Goal: Task Accomplishment & Management: Complete application form

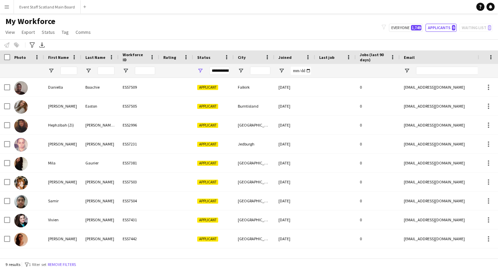
click at [172, 37] on div "My Workforce View Views Default view New view Update view Delete view Edit name…" at bounding box center [249, 27] width 498 height 23
click at [171, 29] on div "My Workforce View Views Default view New view Update view Delete view Edit name…" at bounding box center [249, 27] width 498 height 23
click at [176, 40] on div "Notify workforce Add to tag Select at least one crew to tag him or her. Advance…" at bounding box center [249, 44] width 498 height 11
click at [167, 29] on div "My Workforce View Views Default view New view Update view Delete view Edit name…" at bounding box center [249, 27] width 498 height 23
click at [181, 25] on div "My Workforce View Views Default view New view Update view Delete view Edit name…" at bounding box center [249, 27] width 498 height 23
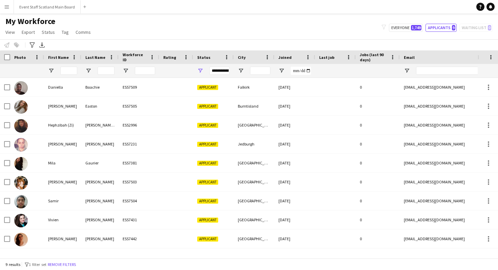
click at [188, 15] on main "My Workforce View Views Default view New view Update view Delete view Edit name…" at bounding box center [249, 138] width 498 height 248
click at [160, 38] on div "My Workforce View Views Default view New view Update view Delete view Edit name…" at bounding box center [249, 27] width 498 height 23
click at [147, 14] on main "My Workforce View Views Default view New view Update view Delete view Edit name…" at bounding box center [249, 138] width 498 height 248
click at [159, 29] on div "My Workforce View Views Default view New view Update view Delete view Edit name…" at bounding box center [249, 27] width 498 height 23
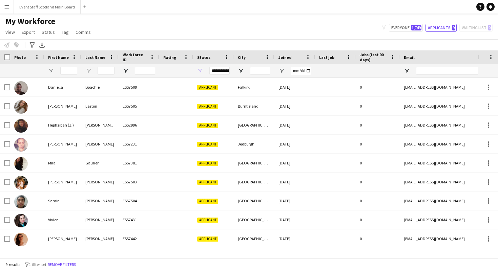
click at [167, 22] on div "My Workforce View Views Default view New view Update view Delete view Edit name…" at bounding box center [249, 27] width 498 height 23
click at [156, 15] on main "My Workforce View Views Default view New view Update view Delete view Edit name…" at bounding box center [249, 138] width 498 height 248
click at [159, 22] on div "My Workforce View Views Default view New view Update view Delete view Edit name…" at bounding box center [249, 27] width 498 height 23
click at [173, 29] on div "My Workforce View Views Default view New view Update view Delete view Edit name…" at bounding box center [249, 27] width 498 height 23
click at [163, 26] on div "My Workforce View Views Default view New view Update view Delete view Edit name…" at bounding box center [249, 27] width 498 height 23
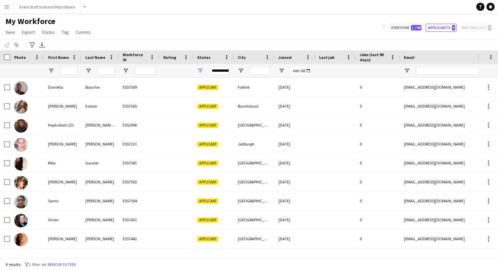
click at [112, 12] on app-navbar "Menu Boards Boards Boards All jobs Status Workforce Workforce My Workforce Recr…" at bounding box center [249, 7] width 498 height 14
click at [63, 22] on h1 "My Workforce" at bounding box center [49, 21] width 98 height 10
click at [67, 22] on h1 "My Workforce" at bounding box center [49, 21] width 98 height 10
click at [76, 21] on h1 "My Workforce" at bounding box center [49, 21] width 98 height 10
click at [189, 17] on div "My Workforce View Views Default view New view Update view Delete view Edit name…" at bounding box center [249, 27] width 498 height 23
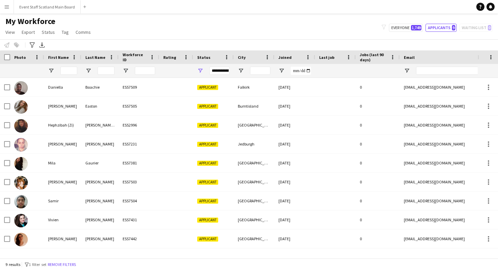
click at [11, 9] on button "Menu" at bounding box center [7, 7] width 14 height 14
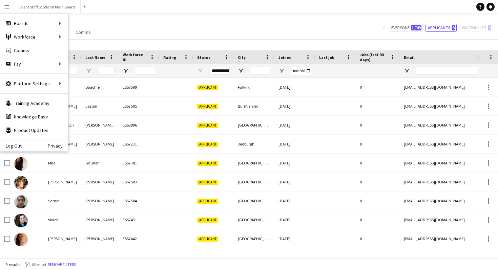
click at [150, 18] on div "My Workforce View Views Default view New view Update view Delete view Edit name…" at bounding box center [249, 27] width 498 height 23
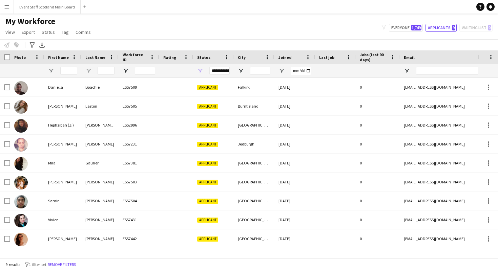
click at [9, 5] on app-icon "Menu" at bounding box center [6, 6] width 5 height 5
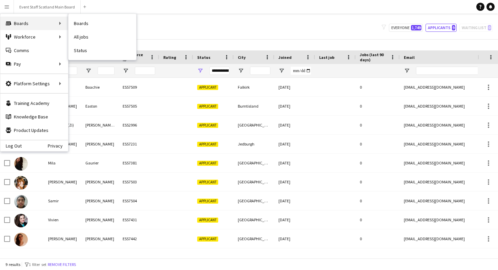
click at [33, 28] on div "Boards Boards" at bounding box center [34, 24] width 68 height 14
click at [44, 23] on div "Boards Boards" at bounding box center [34, 24] width 68 height 14
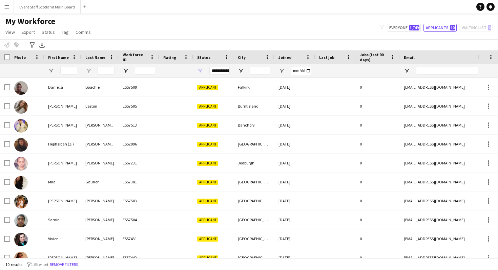
click at [10, 4] on button "Menu" at bounding box center [7, 7] width 14 height 14
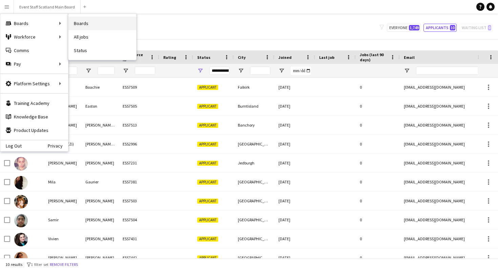
click at [77, 22] on link "Boards" at bounding box center [102, 24] width 68 height 14
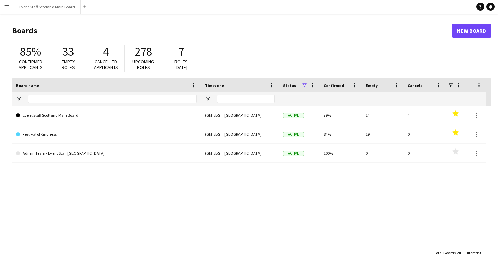
click at [9, 6] on app-icon "Menu" at bounding box center [6, 6] width 5 height 5
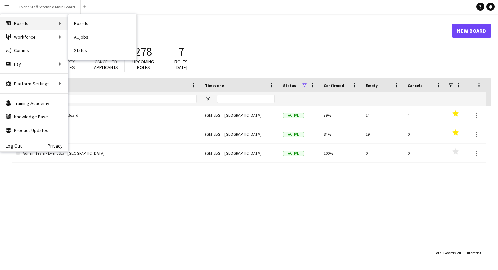
click at [15, 23] on div "Boards Boards" at bounding box center [34, 24] width 68 height 14
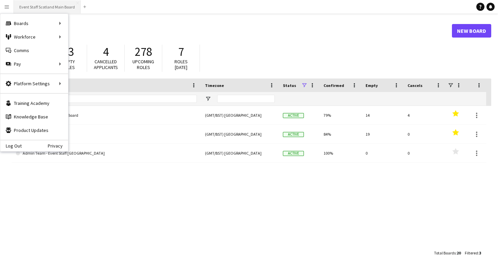
click at [38, 5] on button "Event Staff Scotland Main Board Close" at bounding box center [47, 6] width 67 height 13
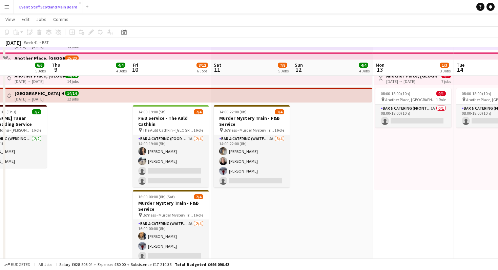
scroll to position [72, 0]
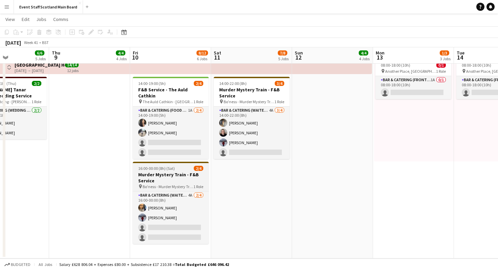
click at [197, 176] on h3 "Murder Mystery Train - F&B Service" at bounding box center [171, 178] width 76 height 12
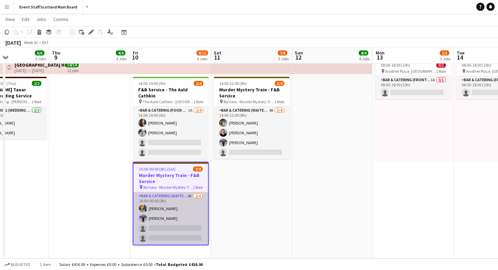
click at [198, 211] on app-card-role "Bar & Catering (Waiter / waitress) 4A 2/4 16:00-00:00 (8h) Natasha Finnie Ameli…" at bounding box center [170, 218] width 75 height 53
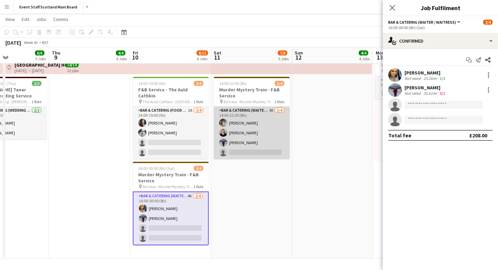
click at [271, 148] on app-card-role "Bar & Catering (Waiter / waitress) 4A 3/4 14:00-22:00 (8h) Candice watson Kirst…" at bounding box center [252, 133] width 76 height 53
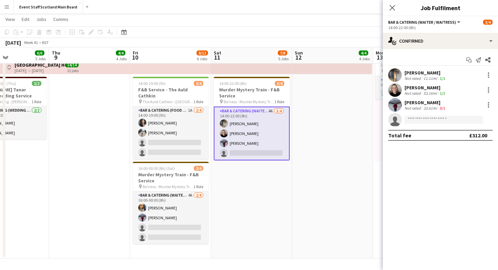
click at [418, 92] on div "Not rated" at bounding box center [413, 93] width 18 height 5
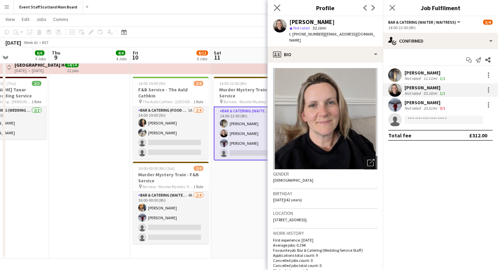
click at [277, 11] on app-icon "Close pop-in" at bounding box center [277, 8] width 10 height 10
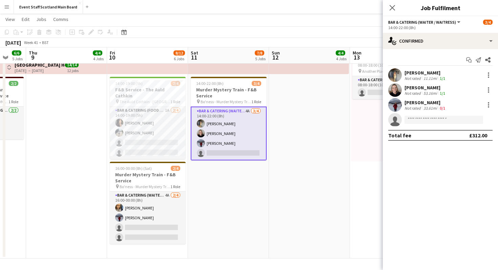
scroll to position [0, 214]
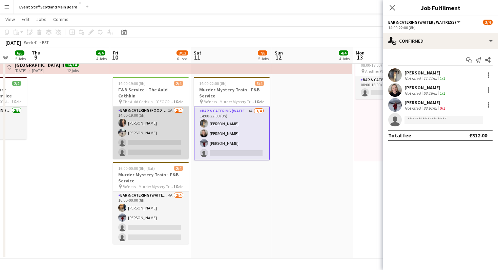
click at [138, 129] on app-card-role "Bar & Catering (Food & Beverage Service) 1A 2/4 14:00-19:00 (5h) Isobel Brydon …" at bounding box center [151, 133] width 76 height 53
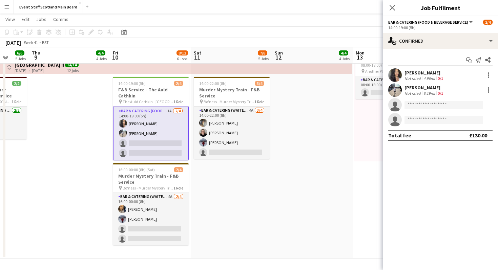
click at [409, 98] on app-invite-slot "single-neutral-actions" at bounding box center [440, 105] width 115 height 14
click at [407, 89] on div "[PERSON_NAME]" at bounding box center [424, 88] width 40 height 6
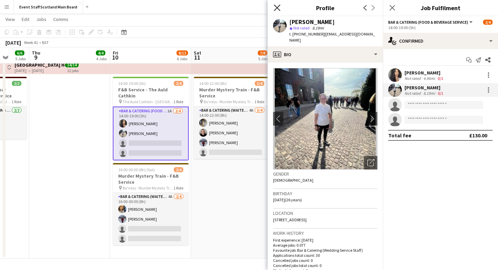
click at [277, 11] on icon "Close pop-in" at bounding box center [277, 7] width 6 height 6
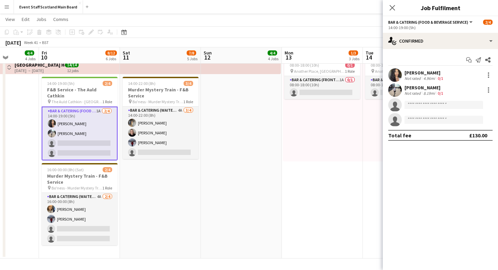
scroll to position [0, 285]
click at [330, 21] on app-page-menu "View Day view expanded Day view collapsed Month view Date picker Jump to today …" at bounding box center [249, 20] width 498 height 13
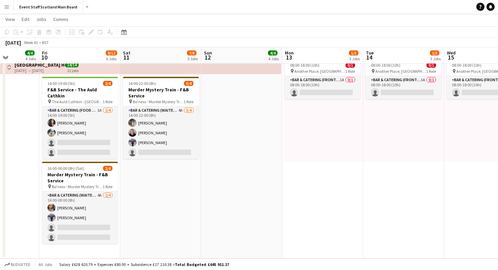
click at [240, 196] on app-date-cell at bounding box center [241, 131] width 81 height 255
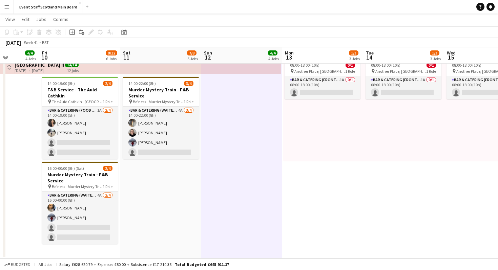
click at [177, 18] on app-page-menu "View Day view expanded Day view collapsed Month view Date picker Jump to today …" at bounding box center [249, 20] width 498 height 13
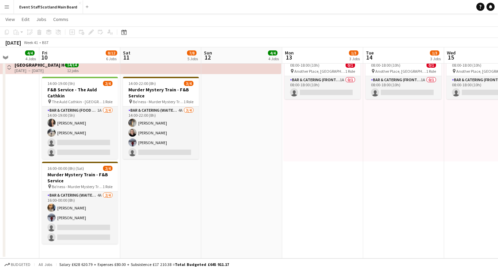
click at [6, 9] on button "Menu" at bounding box center [7, 7] width 14 height 14
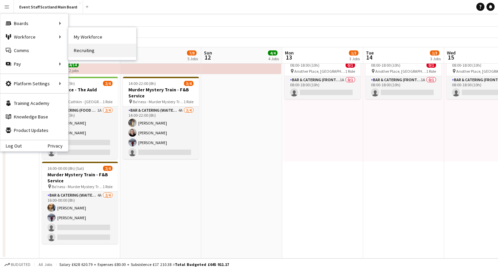
click at [87, 47] on link "Recruiting" at bounding box center [102, 51] width 68 height 14
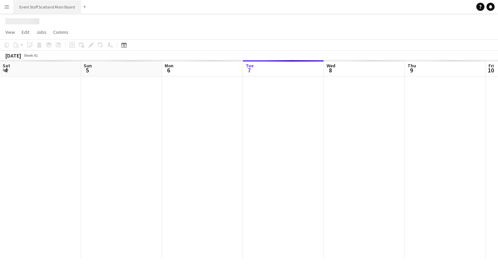
scroll to position [0, 162]
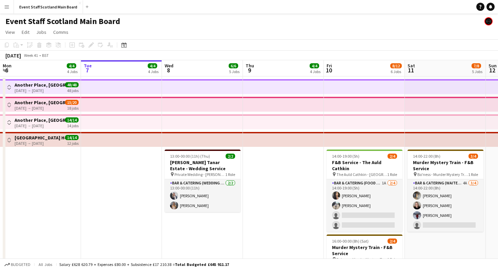
click at [6, 6] on app-icon "Menu" at bounding box center [6, 6] width 5 height 5
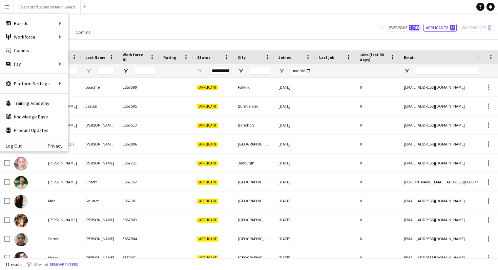
click at [178, 26] on div "My Workforce View Views Default view New view Update view Delete view Edit name…" at bounding box center [249, 27] width 498 height 23
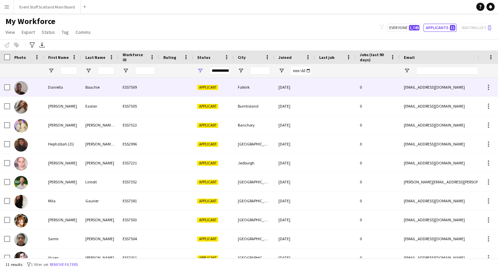
click at [147, 84] on div "ESS7509" at bounding box center [139, 87] width 41 height 19
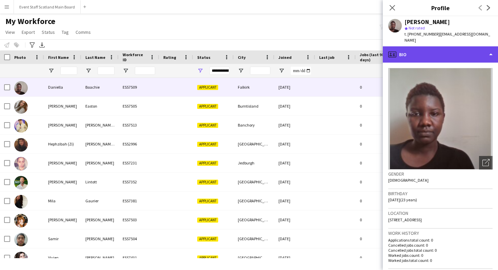
click at [426, 50] on div "profile Bio" at bounding box center [440, 54] width 115 height 16
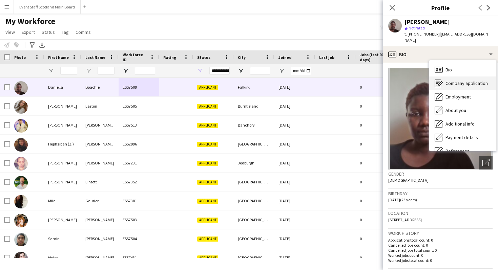
click at [447, 80] on span "Company application" at bounding box center [466, 83] width 42 height 6
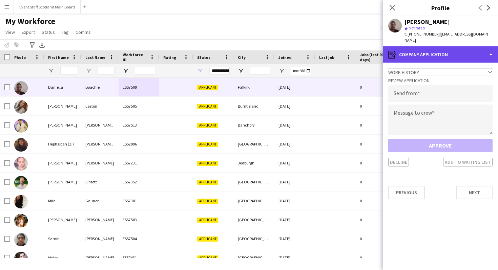
click at [446, 51] on div "register Company application" at bounding box center [440, 54] width 115 height 16
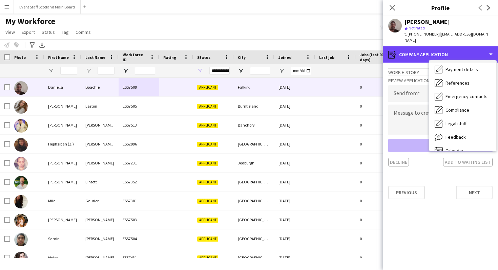
scroll to position [77, 0]
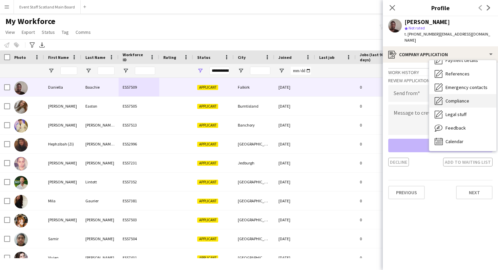
click at [456, 98] on span "Compliance" at bounding box center [457, 101] width 24 height 6
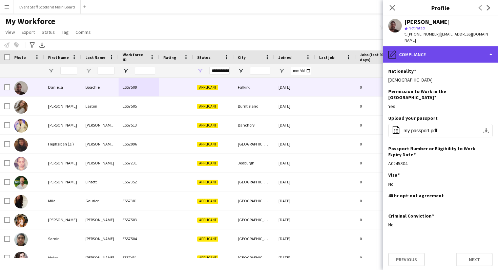
click at [471, 49] on div "pencil4 Compliance" at bounding box center [440, 54] width 115 height 16
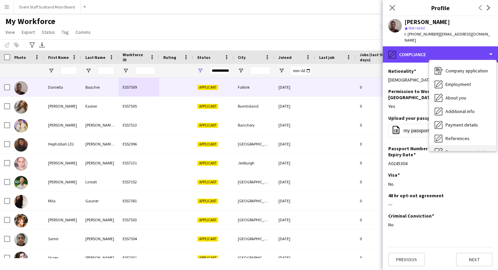
scroll to position [12, 0]
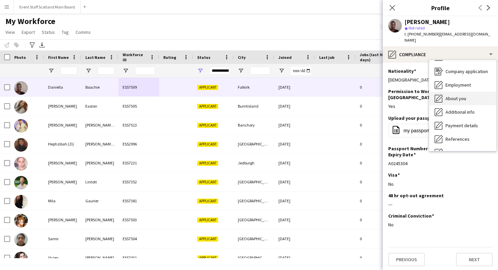
click at [461, 96] on span "About you" at bounding box center [455, 99] width 21 height 6
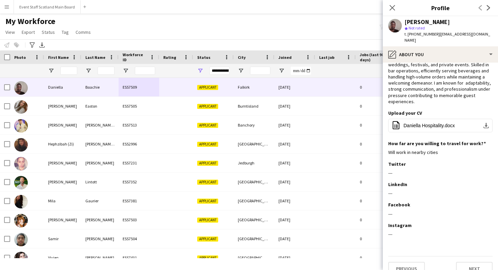
scroll to position [45, 0]
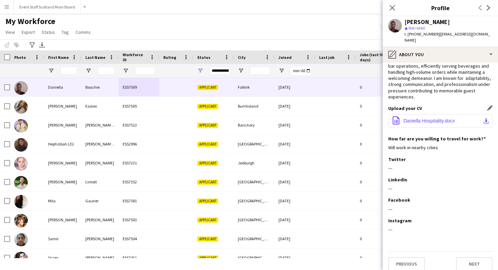
click at [431, 118] on span "Daniella Hospitality.docx" at bounding box center [428, 120] width 51 height 5
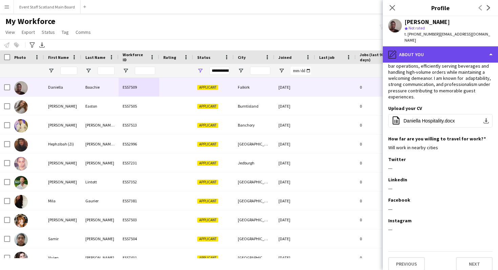
click at [428, 53] on div "pencil4 About you" at bounding box center [440, 54] width 115 height 16
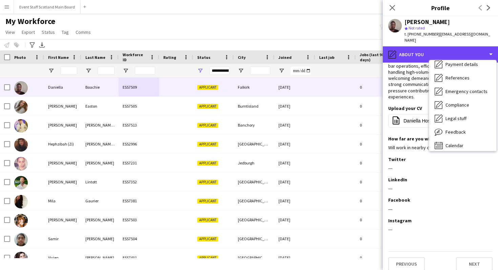
scroll to position [77, 0]
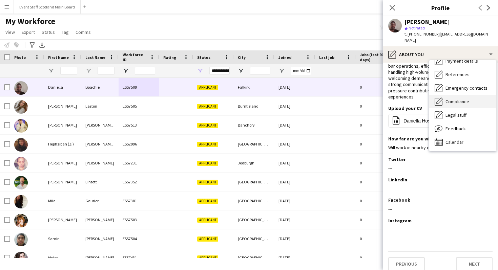
click at [462, 99] on span "Compliance" at bounding box center [457, 102] width 24 height 6
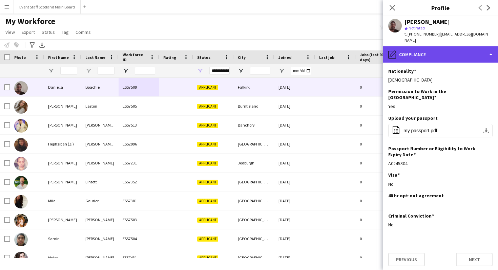
click at [454, 46] on div "pencil4 Compliance" at bounding box center [440, 54] width 115 height 16
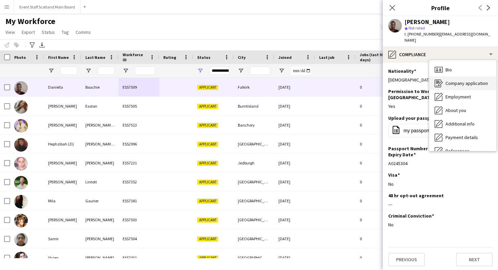
click at [457, 80] on span "Company application" at bounding box center [466, 83] width 42 height 6
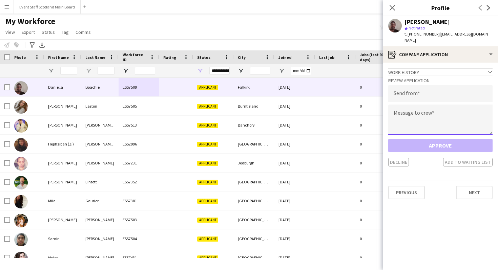
click at [411, 110] on textarea at bounding box center [440, 120] width 104 height 30
paste textarea "**********"
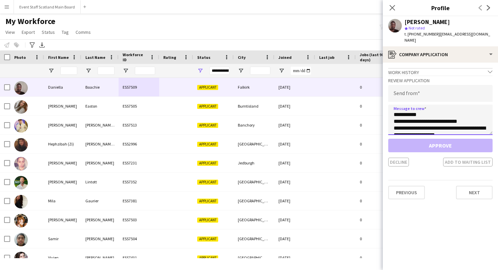
scroll to position [702, 0]
type textarea "**********"
click at [416, 94] on input "email" at bounding box center [440, 93] width 104 height 17
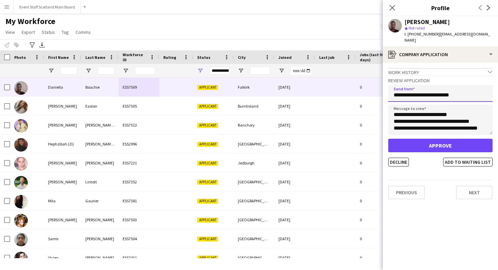
type input "**********"
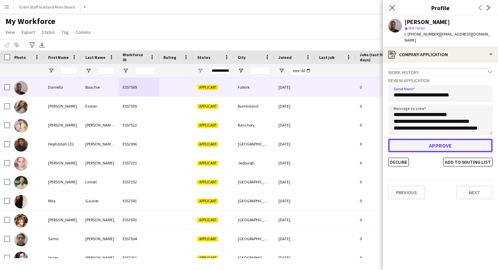
click at [440, 140] on button "Approve" at bounding box center [440, 146] width 104 height 14
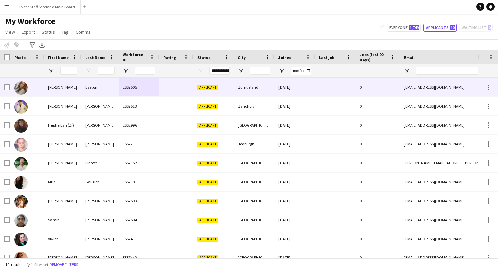
click at [75, 87] on div "Danielle" at bounding box center [62, 87] width 37 height 19
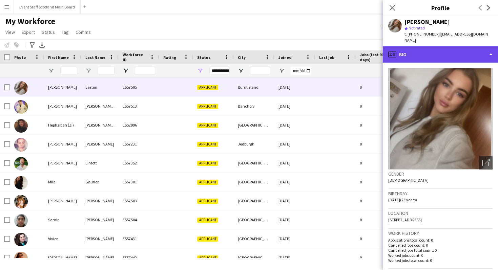
click at [449, 48] on div "profile Bio" at bounding box center [440, 54] width 115 height 16
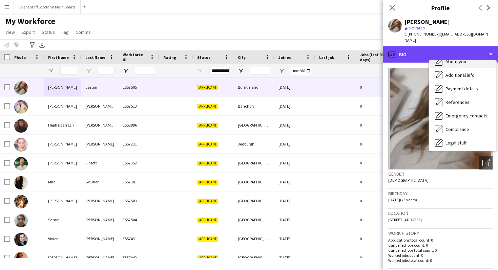
scroll to position [49, 0]
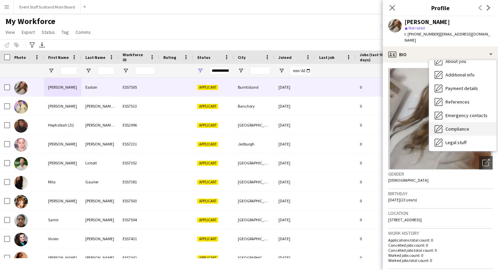
click at [454, 126] on span "Compliance" at bounding box center [457, 129] width 24 height 6
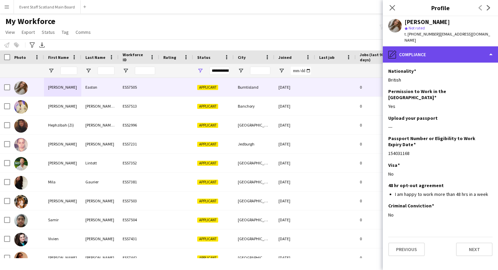
click at [470, 46] on div "pencil4 Compliance" at bounding box center [440, 54] width 115 height 16
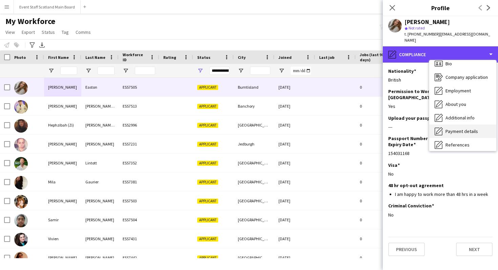
scroll to position [0, 0]
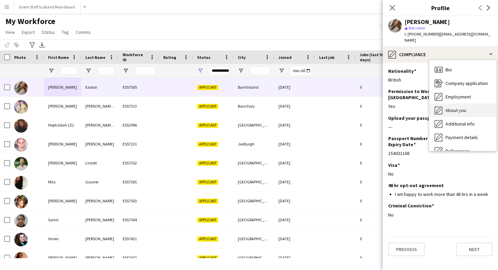
click at [453, 107] on span "About you" at bounding box center [455, 110] width 21 height 6
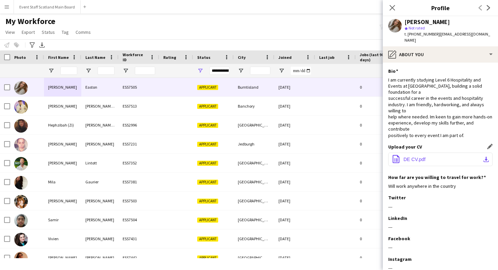
scroll to position [26, 0]
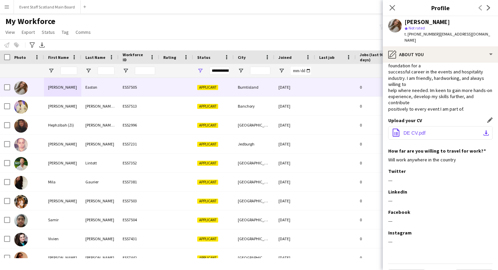
click at [435, 126] on button "office-file-sheet DE CV.pdf download-bottom" at bounding box center [440, 133] width 104 height 14
click at [393, 30] on app-user-avatar at bounding box center [395, 26] width 14 height 14
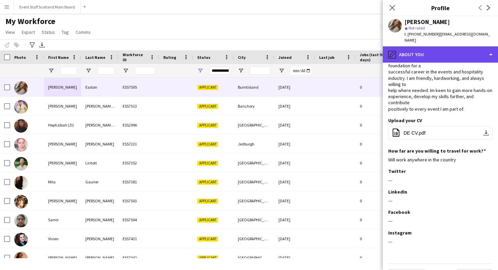
click at [415, 49] on div "pencil4 About you" at bounding box center [440, 54] width 115 height 16
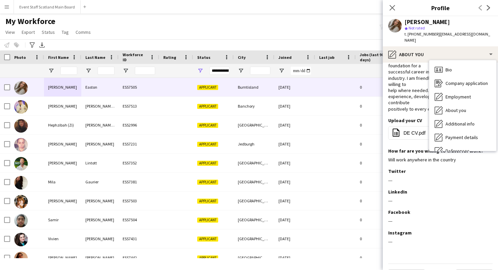
click at [404, 88] on div "I am currently studying Level 6 Hospitality and Events at Fife College, buildin…" at bounding box center [440, 81] width 104 height 62
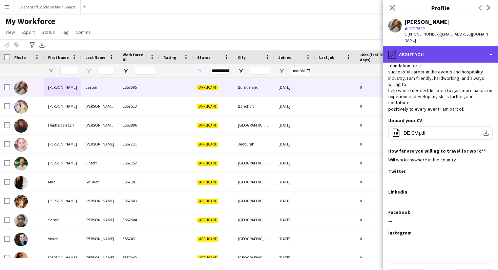
click at [469, 53] on div "pencil4 About you" at bounding box center [440, 54] width 115 height 16
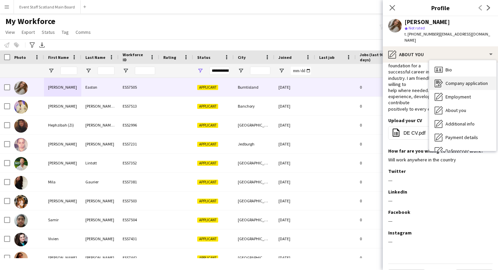
click at [468, 80] on span "Company application" at bounding box center [466, 83] width 42 height 6
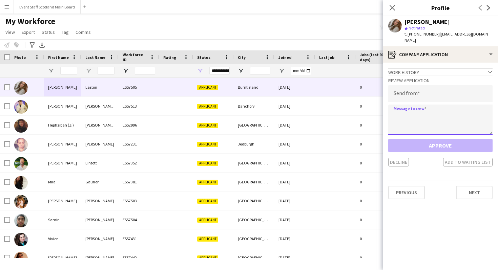
click at [410, 113] on textarea at bounding box center [440, 120] width 104 height 30
paste textarea "**********"
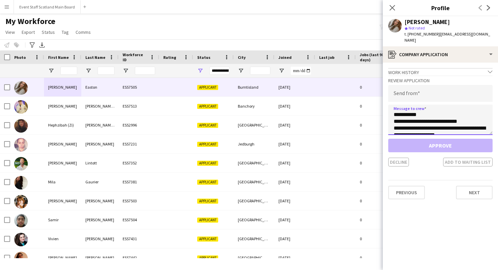
scroll to position [702, 0]
type textarea "**********"
click at [410, 88] on input "email" at bounding box center [440, 93] width 104 height 17
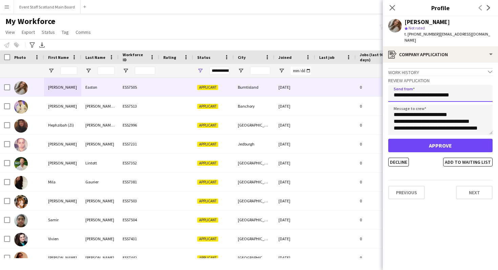
type input "**********"
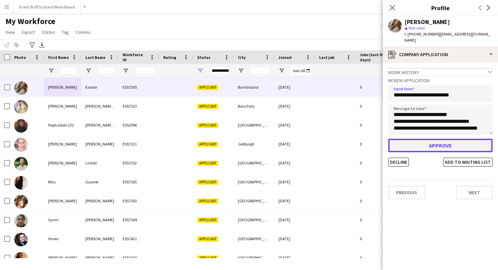
click at [433, 140] on button "Approve" at bounding box center [440, 146] width 104 height 14
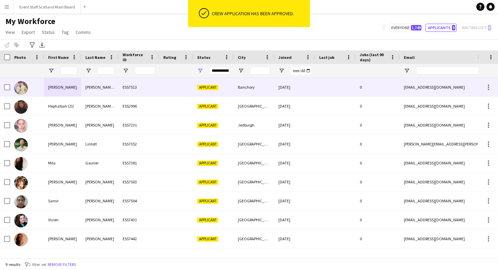
click at [159, 89] on div "ESS7513" at bounding box center [139, 87] width 41 height 19
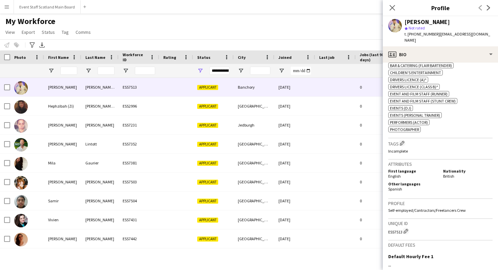
scroll to position [215, 0]
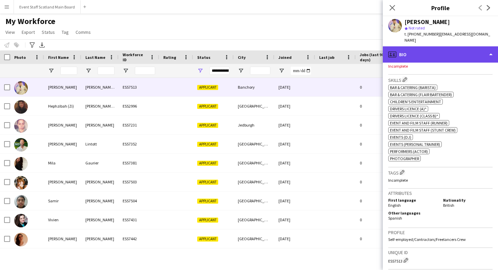
click at [441, 49] on div "profile Bio" at bounding box center [440, 54] width 115 height 16
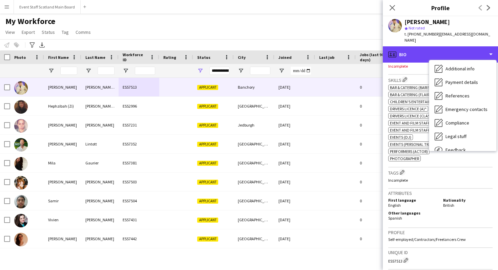
scroll to position [56, 0]
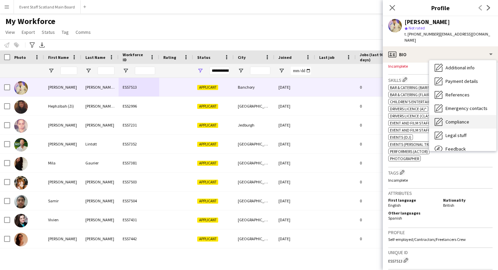
click at [459, 119] on span "Compliance" at bounding box center [457, 122] width 24 height 6
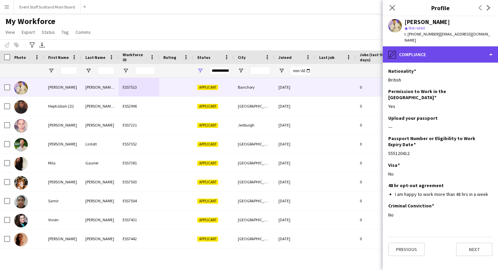
click at [454, 48] on div "pencil4 Compliance" at bounding box center [440, 54] width 115 height 16
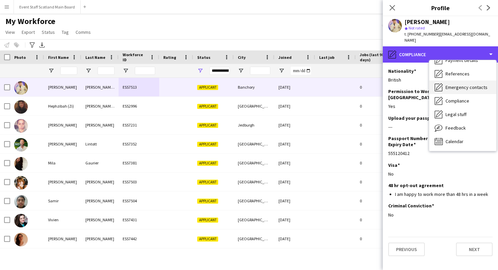
scroll to position [0, 0]
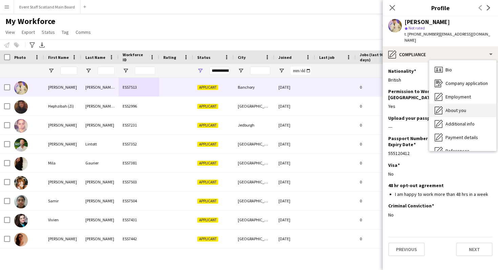
click at [460, 107] on span "About you" at bounding box center [455, 110] width 21 height 6
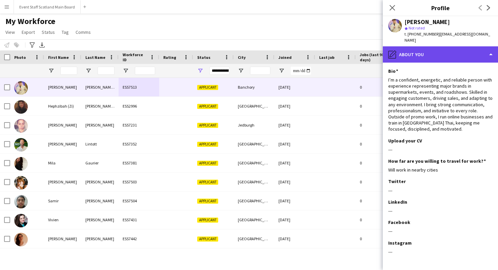
click at [435, 48] on div "pencil4 About you" at bounding box center [440, 54] width 115 height 16
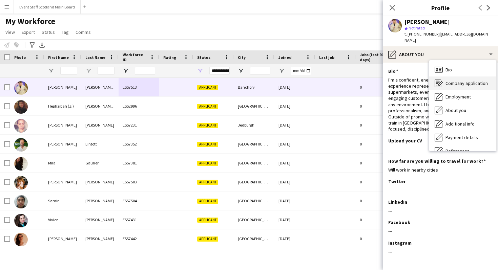
click at [464, 80] on span "Company application" at bounding box center [466, 83] width 42 height 6
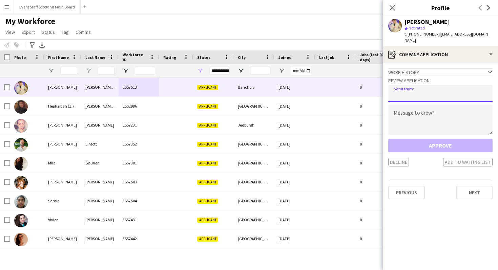
click at [440, 85] on input "email" at bounding box center [440, 93] width 104 height 17
type input "**********"
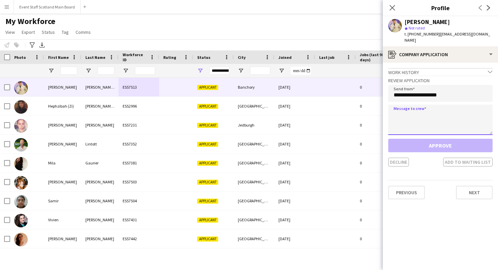
click at [454, 113] on textarea at bounding box center [440, 120] width 104 height 30
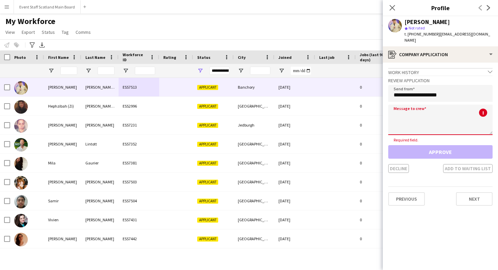
click at [422, 114] on textarea at bounding box center [440, 120] width 104 height 30
paste textarea "**********"
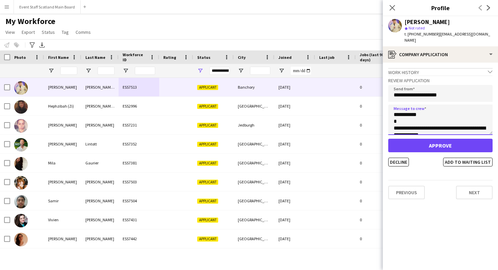
click at [419, 110] on textarea "**********" at bounding box center [440, 120] width 104 height 30
type textarea "**********"
click at [398, 158] on button "Decline" at bounding box center [398, 162] width 21 height 9
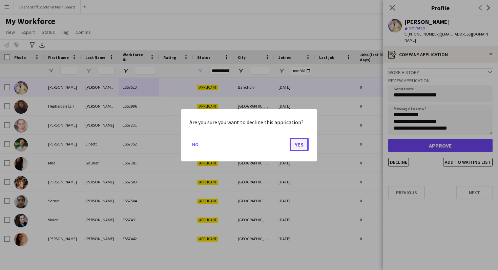
click at [291, 146] on button "Yes" at bounding box center [299, 145] width 19 height 14
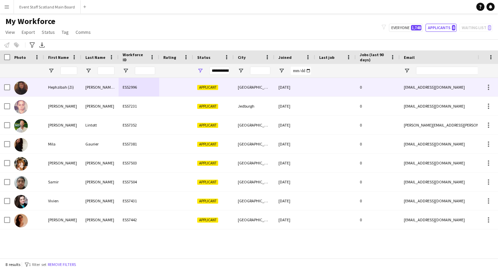
click at [150, 85] on div "ESS2996" at bounding box center [139, 87] width 41 height 19
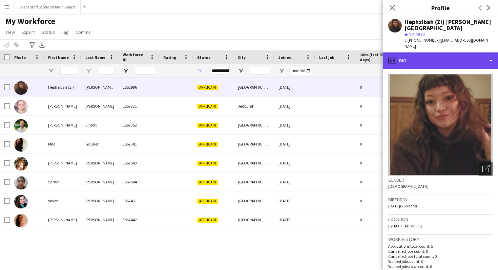
click at [441, 53] on div "profile Bio" at bounding box center [440, 61] width 115 height 16
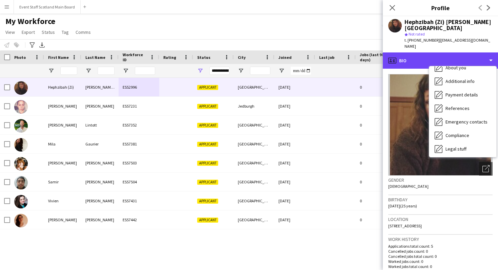
scroll to position [50, 0]
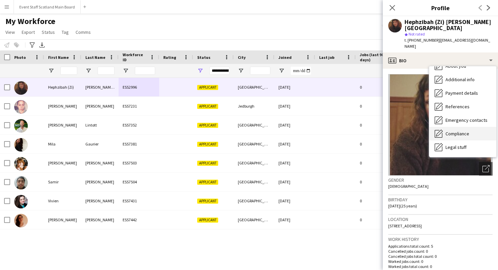
click at [455, 131] on span "Compliance" at bounding box center [457, 134] width 24 height 6
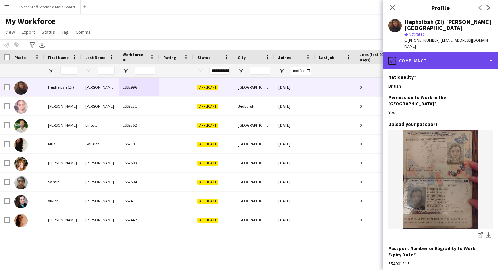
click at [450, 56] on div "pencil4 Compliance" at bounding box center [440, 61] width 115 height 16
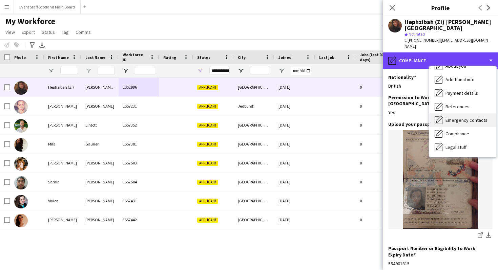
scroll to position [0, 0]
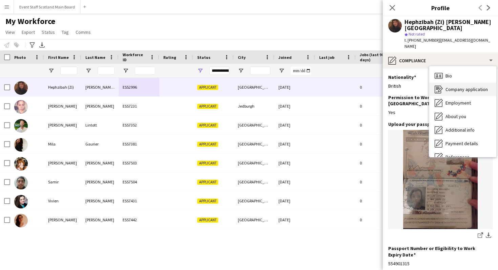
click at [462, 86] on span "Company application" at bounding box center [466, 89] width 42 height 6
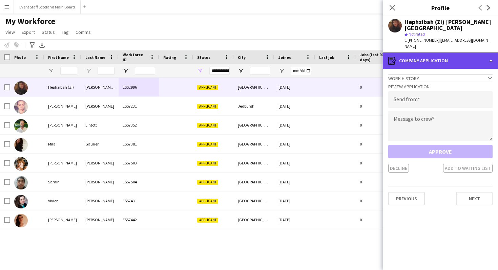
click at [438, 54] on div "register Company application" at bounding box center [440, 61] width 115 height 16
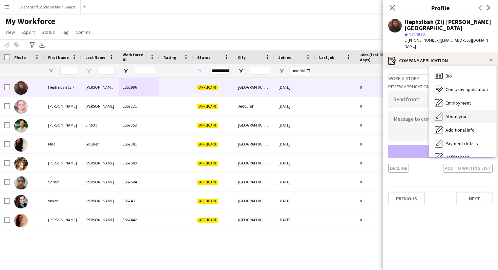
click at [449, 113] on span "About you" at bounding box center [455, 116] width 21 height 6
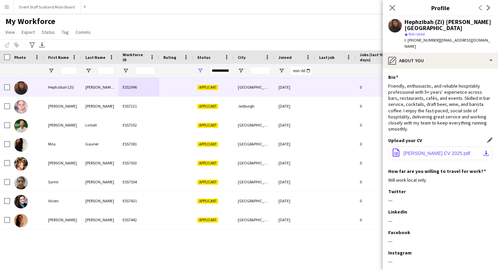
click at [422, 151] on span "Zi Mckiernan CV 2025.pdf" at bounding box center [436, 153] width 67 height 5
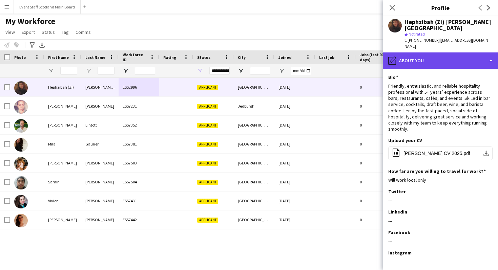
click at [439, 55] on div "pencil4 About you" at bounding box center [440, 61] width 115 height 16
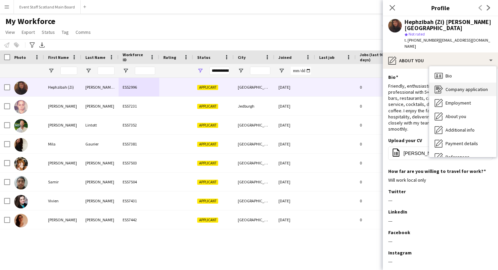
click at [454, 86] on span "Company application" at bounding box center [466, 89] width 42 height 6
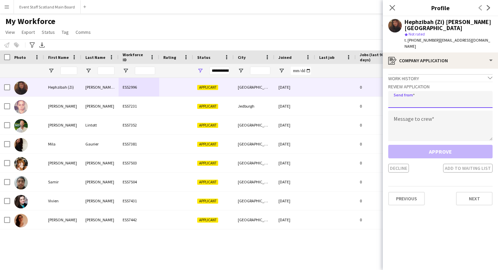
click at [419, 95] on input "email" at bounding box center [440, 99] width 104 height 17
type input "**********"
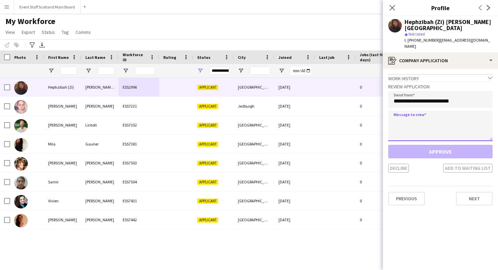
click at [399, 116] on textarea at bounding box center [440, 126] width 104 height 30
paste textarea "**********"
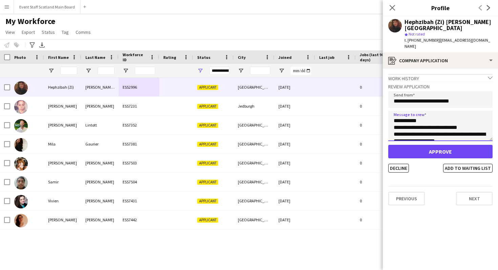
type textarea "**********"
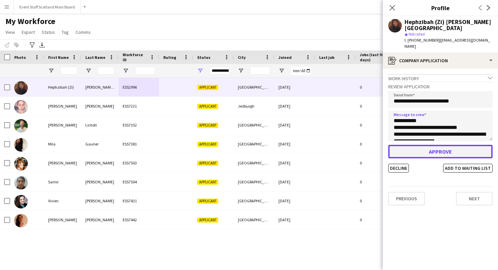
click at [437, 149] on button "Approve" at bounding box center [440, 152] width 104 height 14
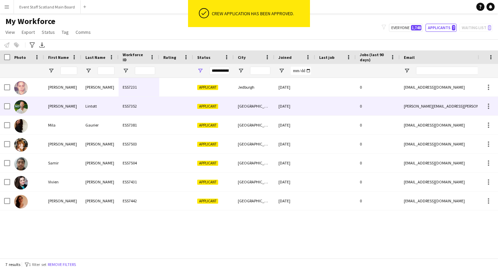
click at [69, 107] on div "[PERSON_NAME]" at bounding box center [62, 106] width 37 height 19
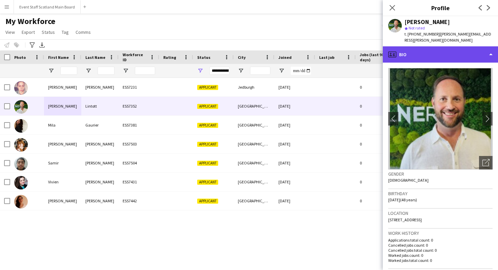
click at [435, 51] on div "profile Bio" at bounding box center [440, 54] width 115 height 16
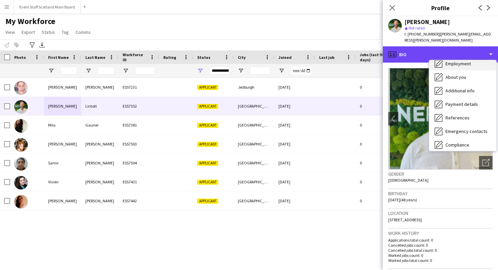
scroll to position [34, 0]
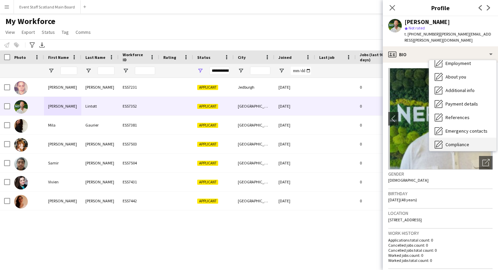
click at [458, 142] on span "Compliance" at bounding box center [457, 145] width 24 height 6
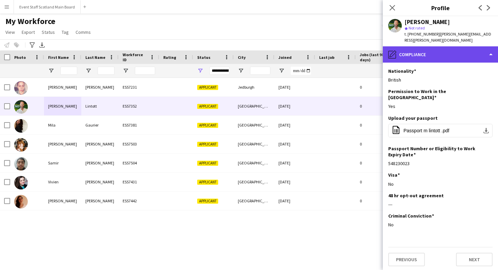
click at [459, 50] on div "pencil4 Compliance" at bounding box center [440, 54] width 115 height 16
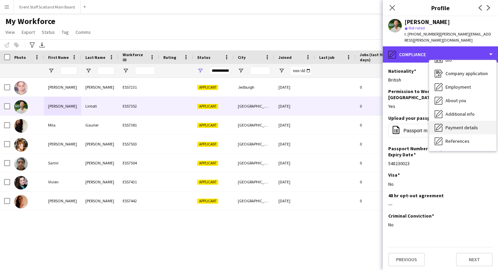
scroll to position [0, 0]
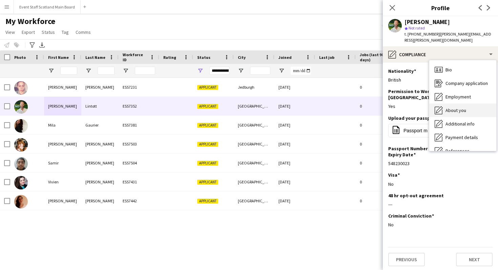
click at [465, 107] on span "About you" at bounding box center [455, 110] width 21 height 6
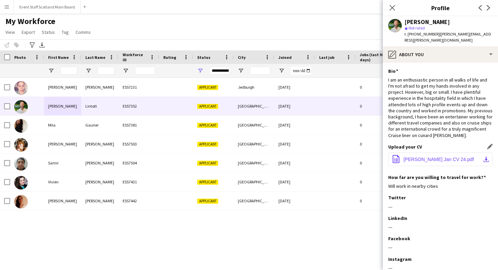
click at [432, 157] on button "office-file-sheet Matthew Lintott Jan CV 24.pdf download-bottom" at bounding box center [440, 160] width 104 height 14
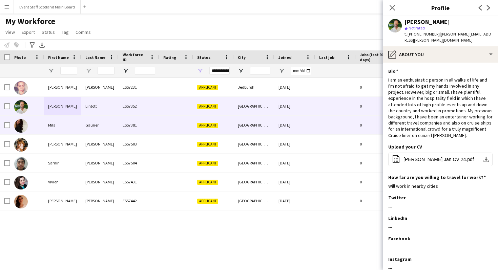
click at [63, 125] on div "Mila" at bounding box center [62, 125] width 37 height 19
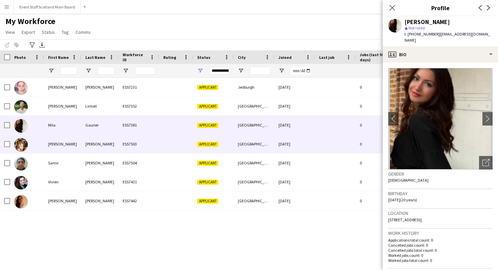
click at [149, 142] on div "ESS7503" at bounding box center [139, 144] width 41 height 19
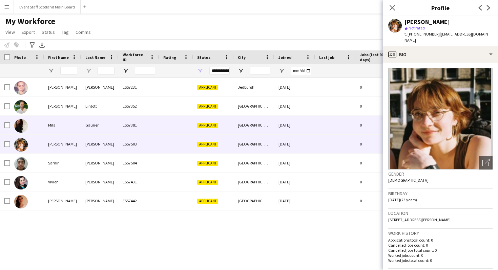
click at [57, 132] on div "Mila" at bounding box center [62, 125] width 37 height 19
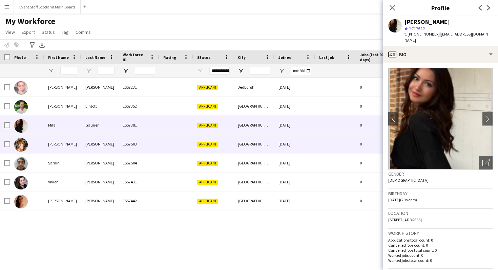
click at [171, 143] on div at bounding box center [176, 144] width 34 height 19
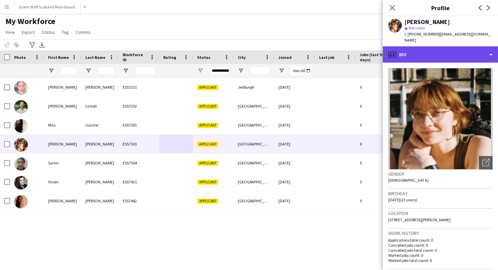
click at [417, 46] on div "profile Bio" at bounding box center [440, 54] width 115 height 16
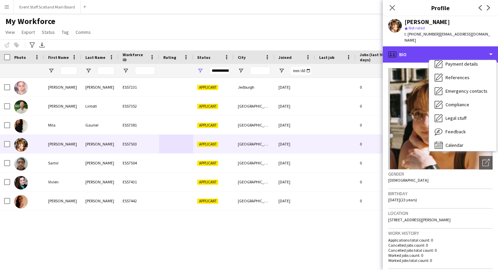
scroll to position [77, 0]
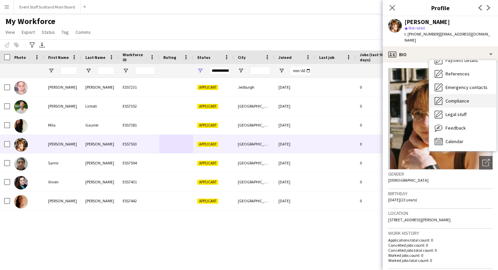
click at [455, 98] on div "Compliance Compliance" at bounding box center [462, 101] width 67 height 14
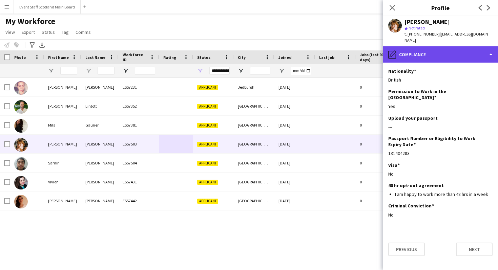
click at [479, 49] on div "pencil4 Compliance" at bounding box center [440, 54] width 115 height 16
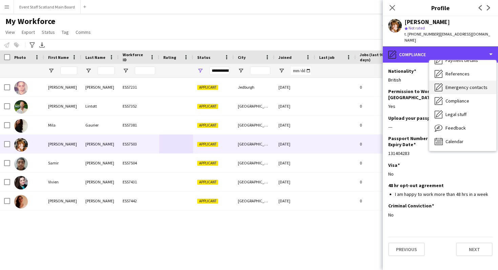
scroll to position [0, 0]
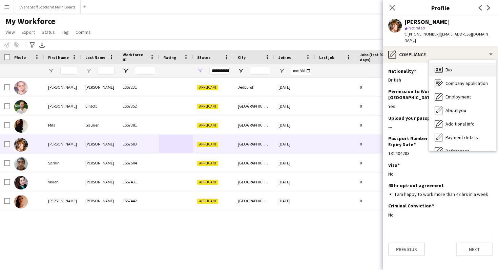
click at [456, 67] on div "Bio Bio" at bounding box center [462, 70] width 67 height 14
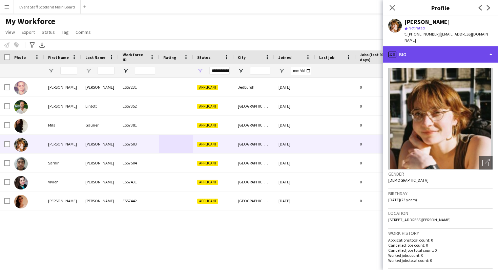
click at [459, 46] on div "profile Bio" at bounding box center [440, 54] width 115 height 16
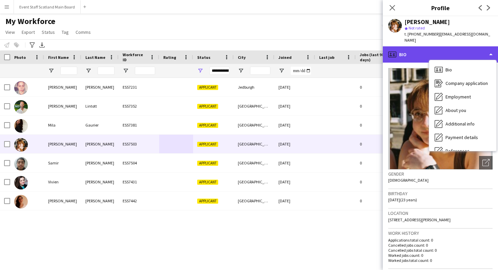
click at [407, 47] on div "profile Bio" at bounding box center [440, 54] width 115 height 16
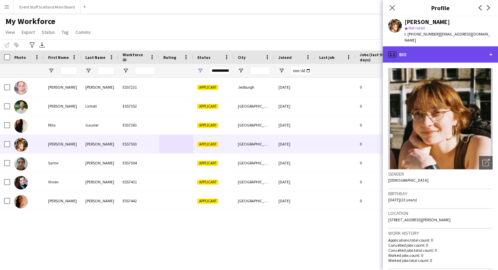
click at [407, 47] on div "profile Bio" at bounding box center [440, 54] width 115 height 16
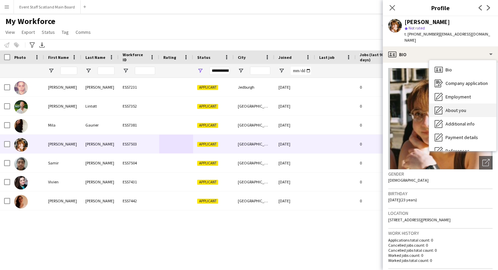
click at [451, 107] on span "About you" at bounding box center [455, 110] width 21 height 6
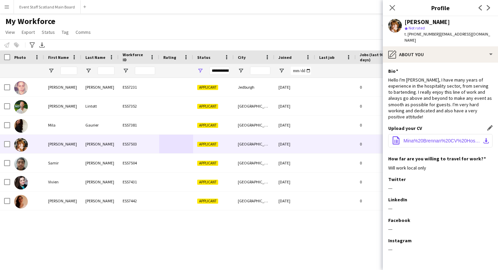
click at [439, 138] on span "Mina%20Brennan%20CV%20Hospitality%20and%20Events.pdf" at bounding box center [441, 140] width 77 height 5
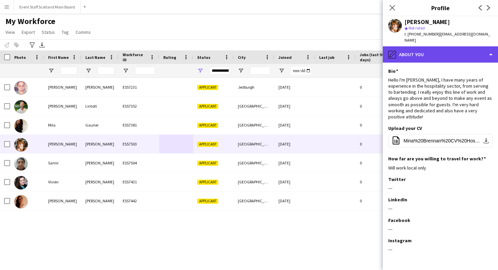
click at [433, 46] on div "pencil4 About you" at bounding box center [440, 54] width 115 height 16
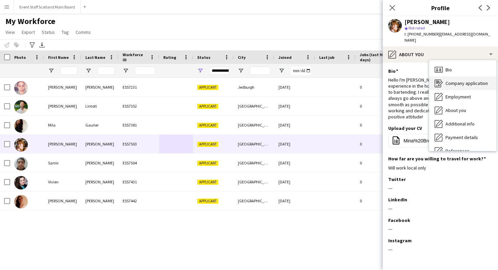
click at [458, 80] on span "Company application" at bounding box center [466, 83] width 42 height 6
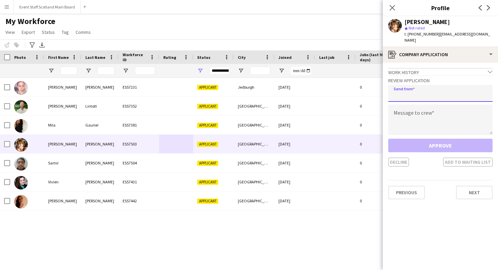
click at [426, 94] on input "email" at bounding box center [440, 93] width 104 height 17
type input "**********"
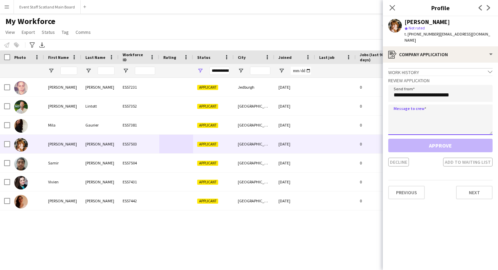
click at [404, 119] on textarea at bounding box center [440, 120] width 104 height 30
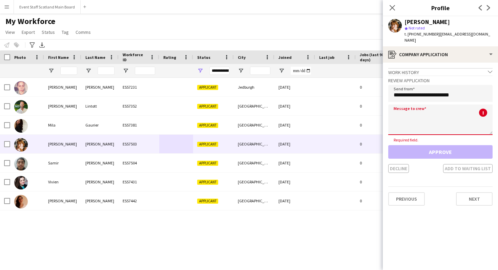
click at [431, 111] on textarea at bounding box center [440, 120] width 104 height 30
paste textarea "**********"
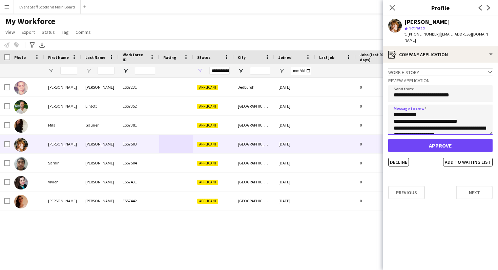
type textarea "**********"
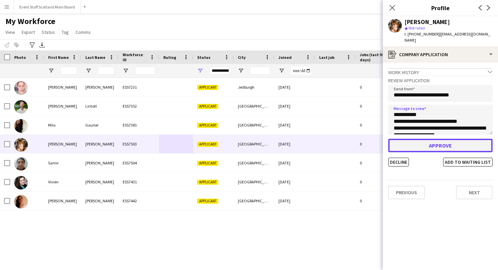
click at [432, 144] on button "Approve" at bounding box center [440, 146] width 104 height 14
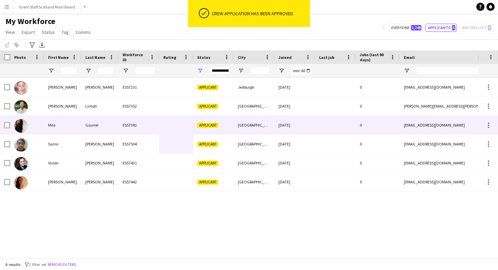
click at [60, 134] on div "Mila" at bounding box center [62, 125] width 37 height 19
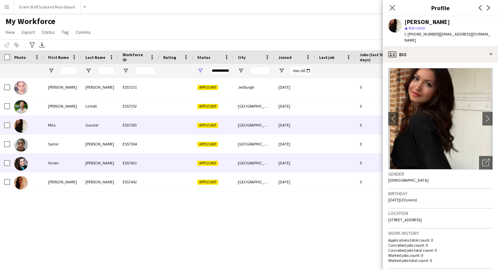
click at [99, 154] on div "[PERSON_NAME]" at bounding box center [99, 163] width 37 height 19
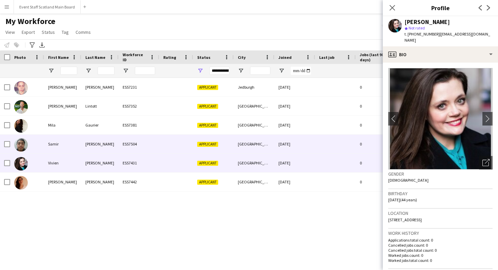
click at [98, 146] on div "Soares" at bounding box center [99, 144] width 37 height 19
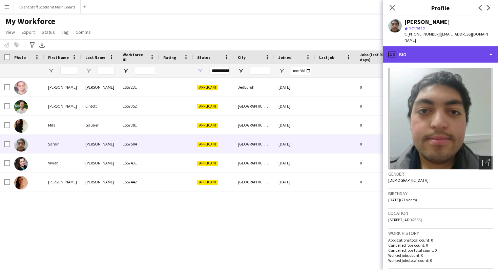
click at [428, 51] on div "profile Bio" at bounding box center [440, 54] width 115 height 16
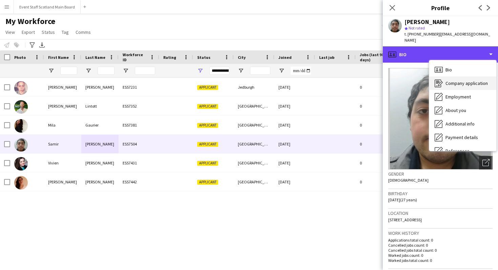
scroll to position [77, 0]
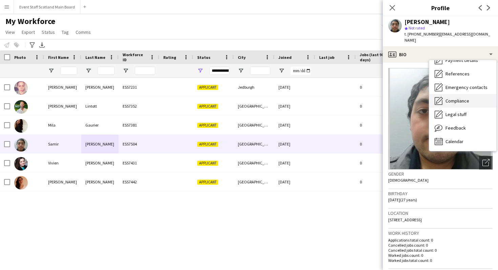
click at [462, 98] on span "Compliance" at bounding box center [457, 101] width 24 height 6
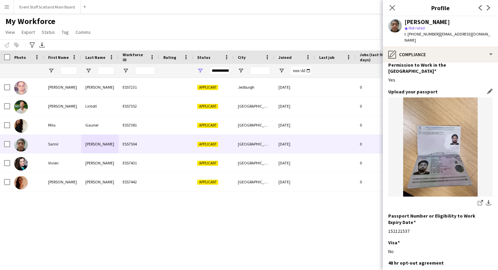
scroll to position [0, 0]
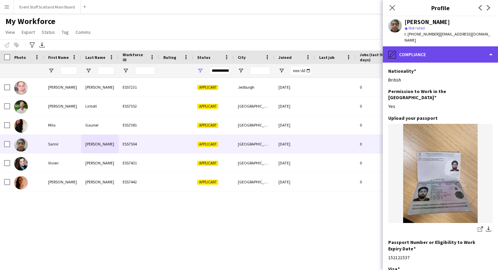
click at [433, 46] on div "pencil4 Compliance" at bounding box center [440, 54] width 115 height 16
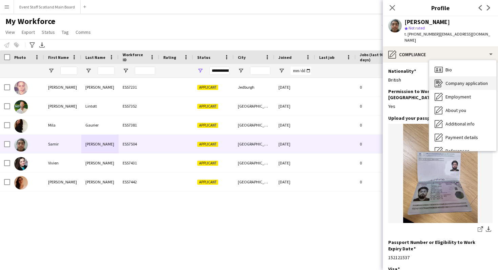
click at [453, 80] on span "Company application" at bounding box center [466, 83] width 42 height 6
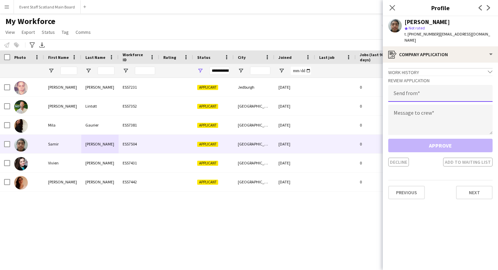
click at [423, 93] on input "email" at bounding box center [440, 93] width 104 height 17
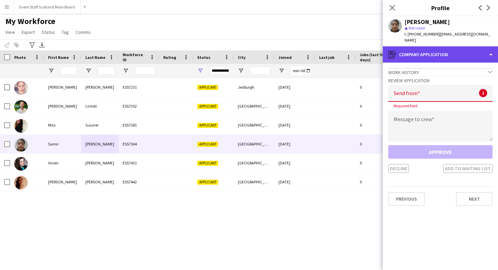
click at [429, 46] on div "register Company application" at bounding box center [440, 54] width 115 height 16
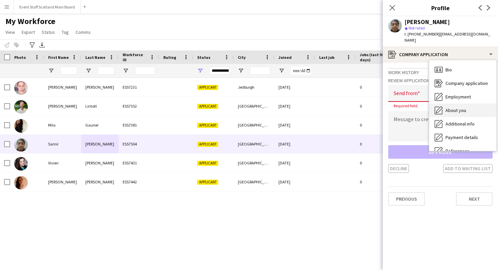
click at [460, 107] on span "About you" at bounding box center [455, 110] width 21 height 6
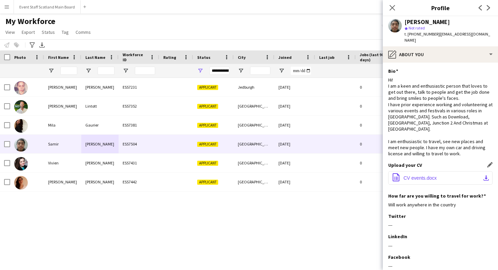
click at [422, 175] on span "CV events.docx" at bounding box center [419, 177] width 33 height 5
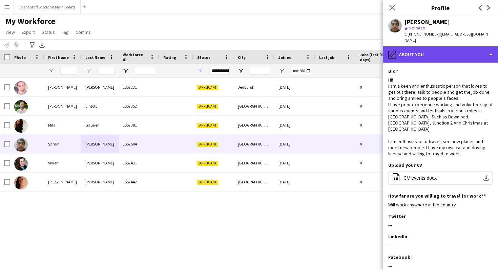
click at [449, 49] on div "pencil4 About you" at bounding box center [440, 54] width 115 height 16
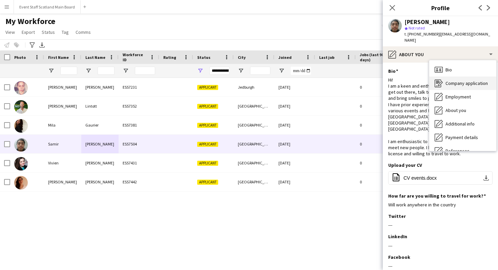
click at [458, 81] on div "Company application Company application" at bounding box center [462, 84] width 67 height 14
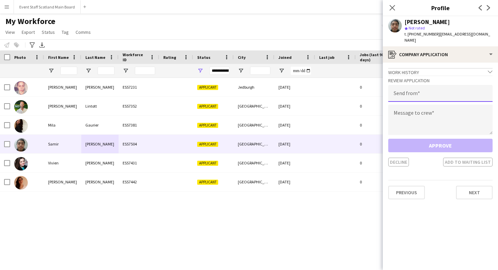
click at [443, 89] on input "email" at bounding box center [440, 93] width 104 height 17
type input "**********"
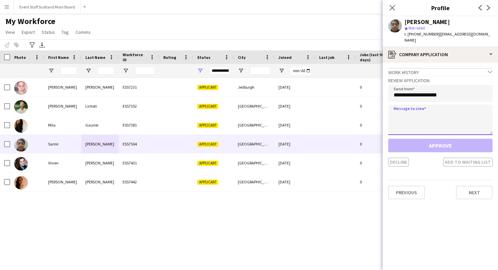
click at [445, 119] on textarea at bounding box center [440, 120] width 104 height 30
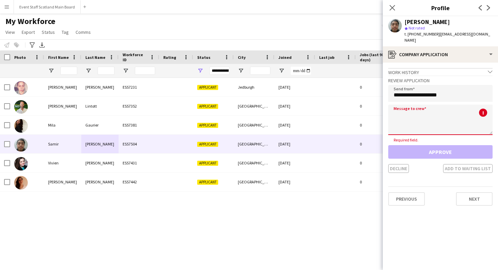
click at [404, 117] on textarea at bounding box center [440, 120] width 104 height 30
paste textarea "**********"
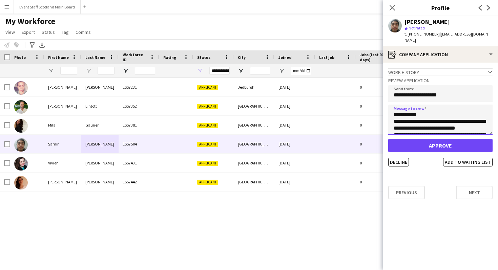
click at [418, 108] on textarea "**********" at bounding box center [440, 120] width 104 height 30
type textarea "**********"
click at [398, 158] on button "Decline" at bounding box center [398, 162] width 21 height 9
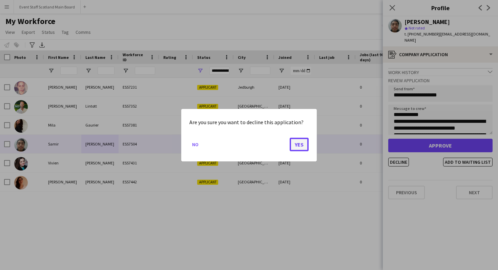
click at [297, 145] on button "Yes" at bounding box center [299, 145] width 19 height 14
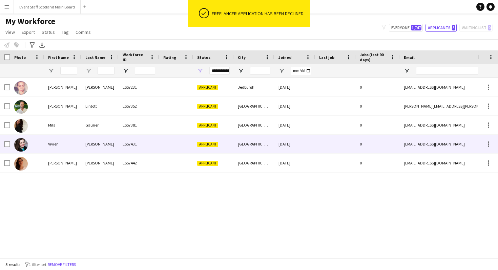
click at [55, 148] on div "Vivien" at bounding box center [62, 144] width 37 height 19
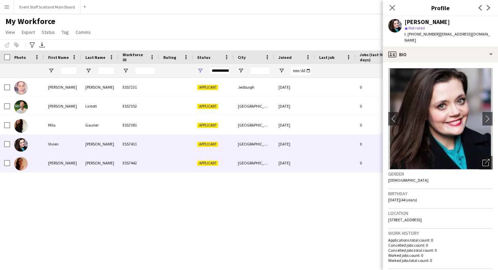
click at [150, 165] on div "ESS7442" at bounding box center [139, 163] width 41 height 19
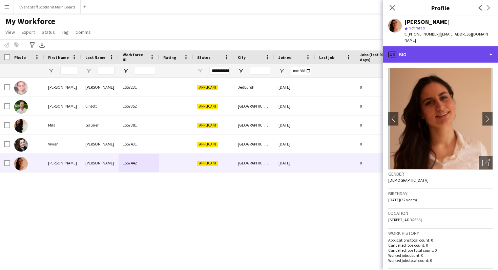
click at [457, 51] on div "profile Bio" at bounding box center [440, 54] width 115 height 16
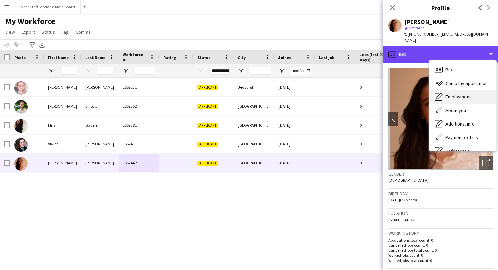
scroll to position [77, 0]
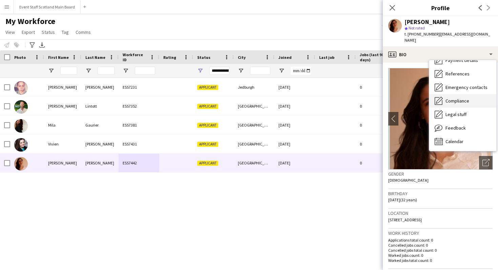
click at [458, 98] on span "Compliance" at bounding box center [457, 101] width 24 height 6
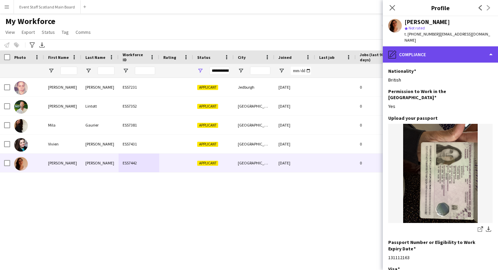
click at [455, 46] on div "pencil4 Compliance" at bounding box center [440, 54] width 115 height 16
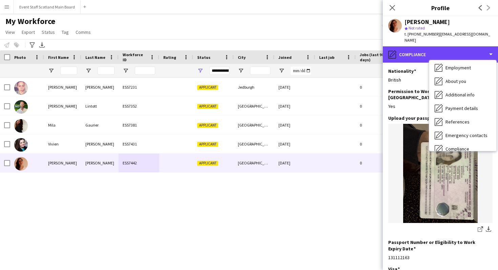
scroll to position [0, 0]
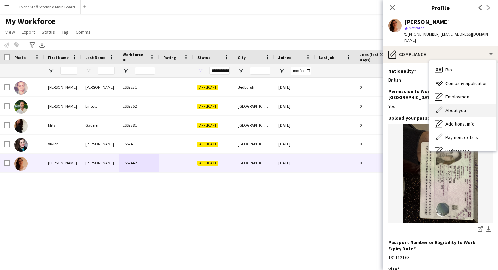
click at [460, 107] on span "About you" at bounding box center [455, 110] width 21 height 6
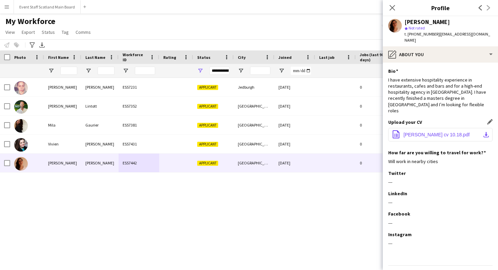
click at [448, 132] on span "Yasmine Rahemtulla cv 10.18.pdf" at bounding box center [436, 134] width 66 height 5
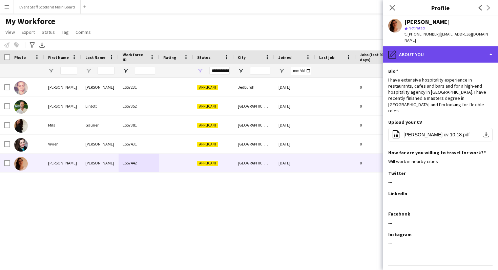
click at [441, 46] on div "pencil4 About you" at bounding box center [440, 54] width 115 height 16
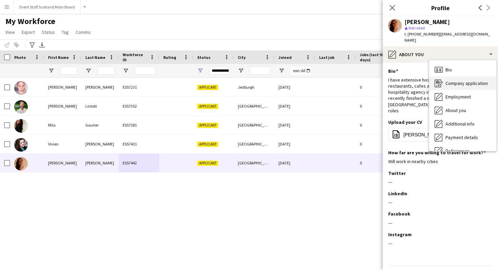
click at [457, 80] on span "Company application" at bounding box center [466, 83] width 42 height 6
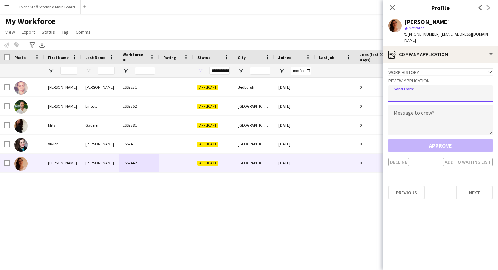
click at [419, 92] on input "email" at bounding box center [440, 93] width 104 height 17
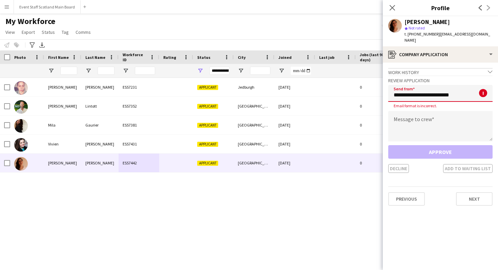
type input "**********"
click at [437, 116] on textarea at bounding box center [440, 126] width 104 height 30
paste textarea "**********"
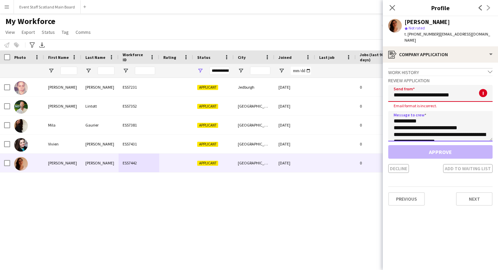
type textarea "**********"
click at [432, 148] on div "Approve Decline Add to waiting list" at bounding box center [440, 159] width 104 height 28
click at [400, 90] on input "**********" at bounding box center [440, 93] width 104 height 17
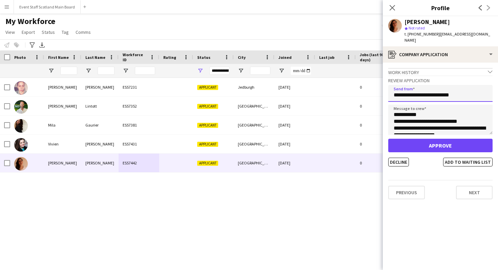
type input "**********"
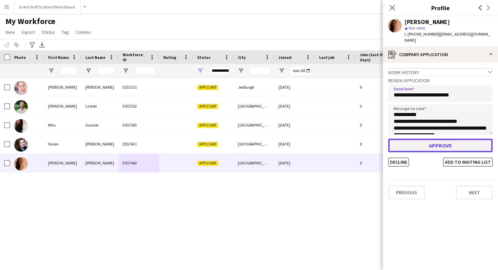
click at [448, 143] on button "Approve" at bounding box center [440, 146] width 104 height 14
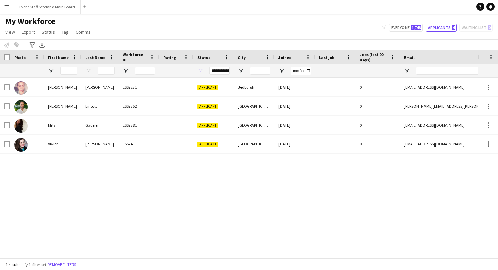
click at [43, 14] on main "My Workforce View Views Default view New view Update view Delete view Edit name…" at bounding box center [249, 138] width 498 height 248
click at [43, 6] on button "Event Staff Scotland Main Board Close" at bounding box center [47, 6] width 67 height 13
